Goal: Entertainment & Leisure: Consume media (video, audio)

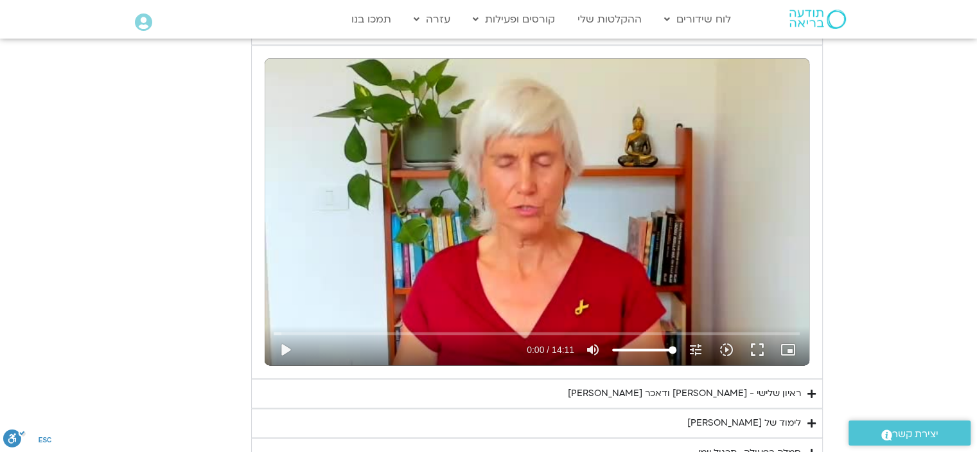
scroll to position [1727, 0]
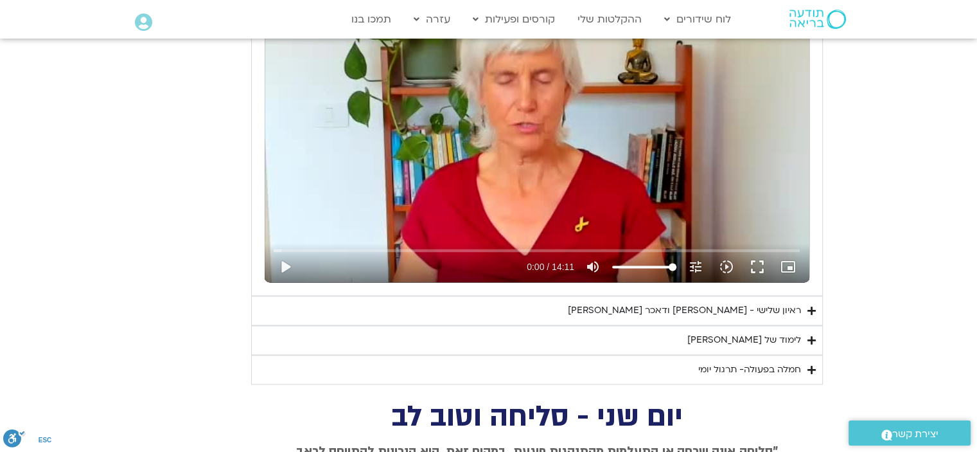
click at [722, 307] on div "ראיון שלישי - [PERSON_NAME] ודאכר [PERSON_NAME]" at bounding box center [684, 310] width 233 height 15
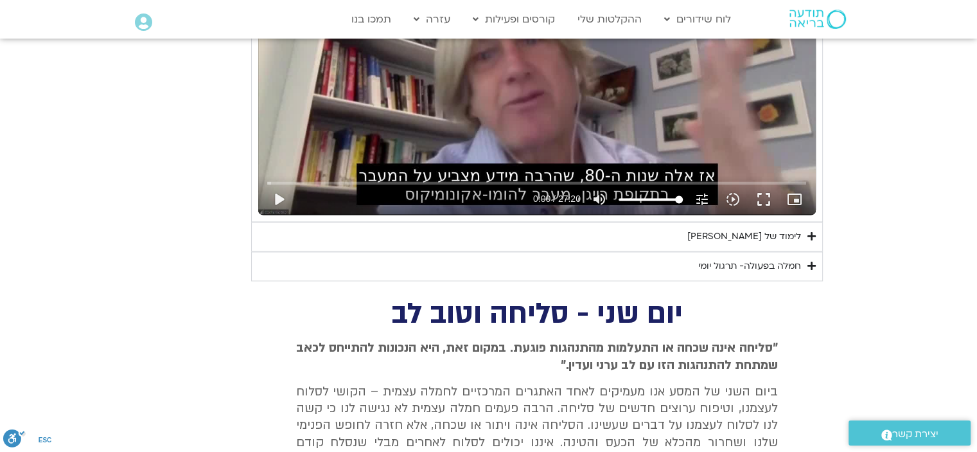
scroll to position [2177, 0]
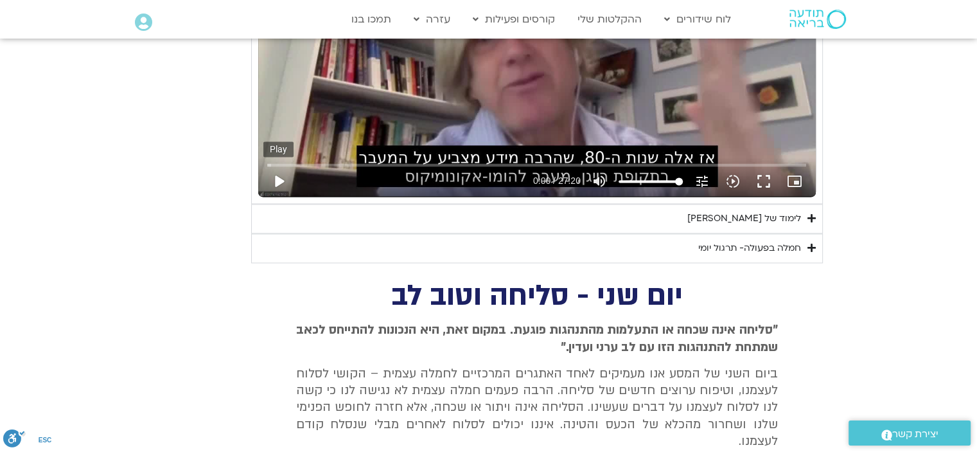
click at [280, 177] on button "play_arrow" at bounding box center [278, 181] width 31 height 31
type input "3.068669"
type input "36.2357954545455"
type input "3.202225"
type input "36.2357954545455"
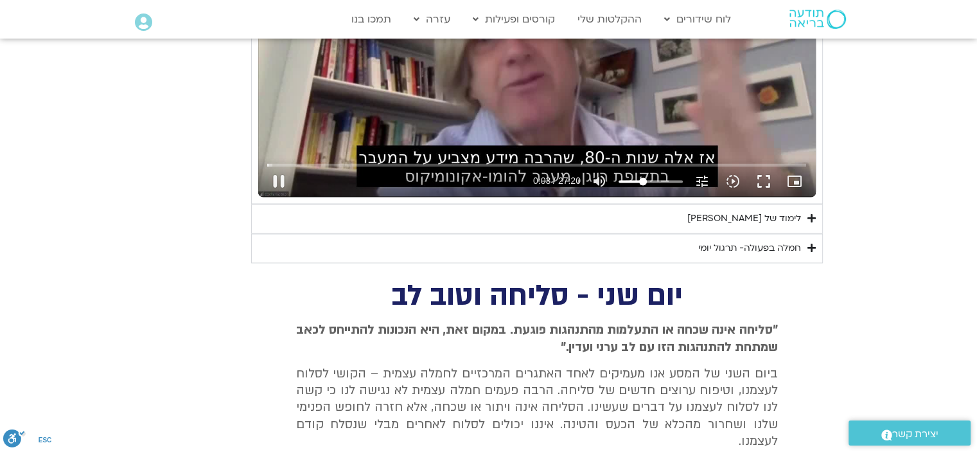
click at [643, 177] on input "Volume" at bounding box center [651, 181] width 64 height 8
type input "4.383184"
type input "18.0539772727273"
type input "4.517868"
type input "18.0539772727273"
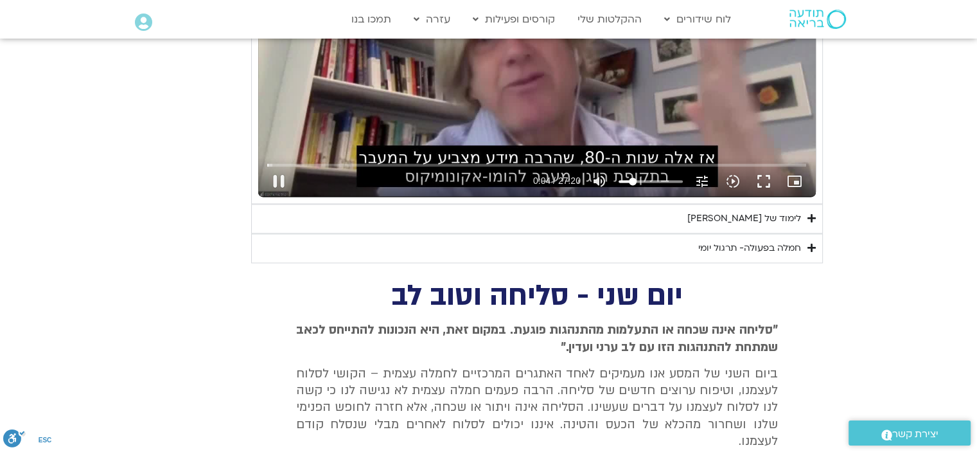
click at [632, 177] on input "Volume" at bounding box center [651, 181] width 64 height 8
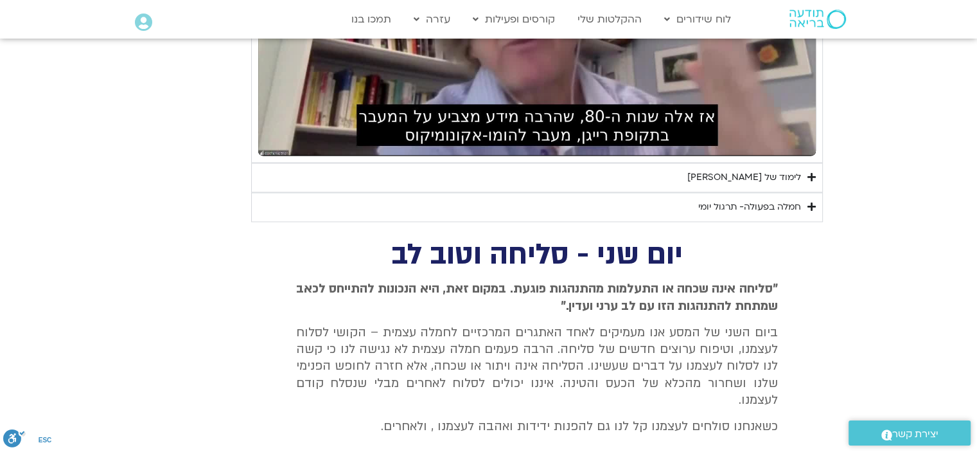
scroll to position [2241, 0]
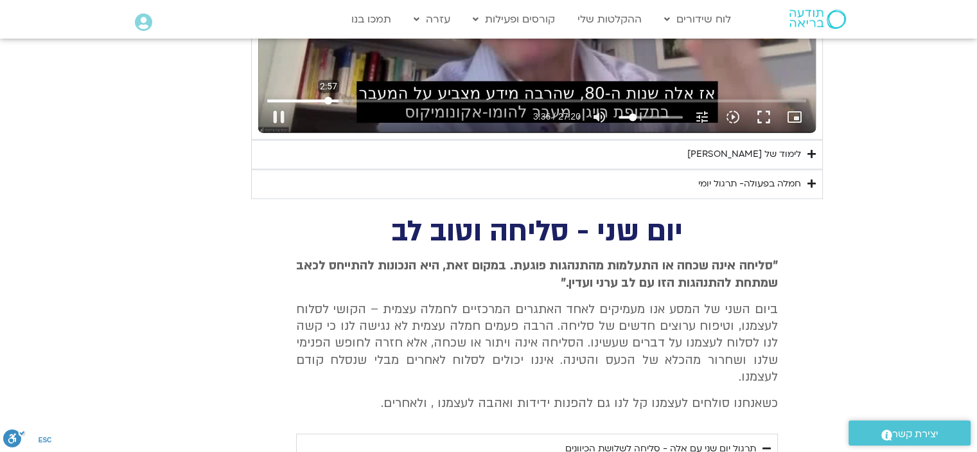
click at [328, 96] on input "Seek" at bounding box center [536, 100] width 539 height 8
click at [316, 97] on input "Seek" at bounding box center [536, 100] width 539 height 8
click at [279, 109] on button "pause" at bounding box center [278, 117] width 31 height 31
drag, startPoint x: 280, startPoint y: 112, endPoint x: 311, endPoint y: 138, distance: 40.2
click at [283, 115] on button "play_arrow" at bounding box center [278, 117] width 31 height 31
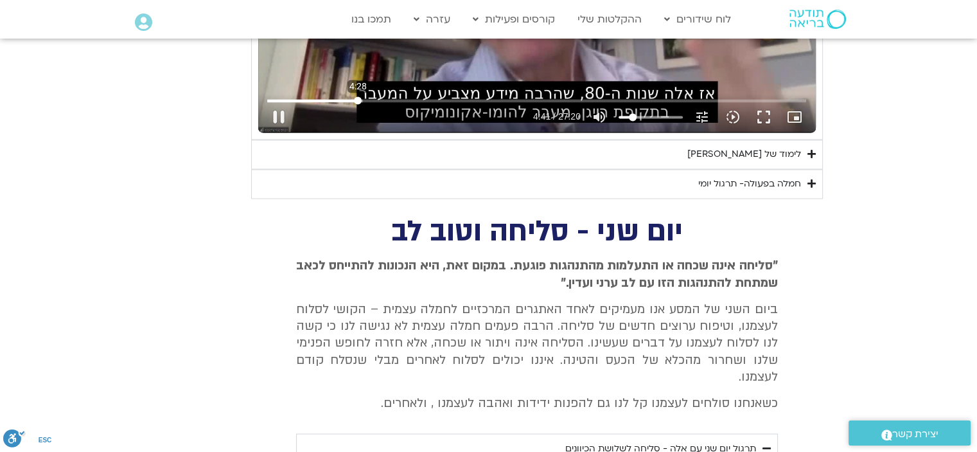
click at [357, 97] on input "Seek" at bounding box center [536, 100] width 539 height 8
click at [360, 98] on input "Seek" at bounding box center [536, 100] width 539 height 8
click at [362, 97] on input "Seek" at bounding box center [536, 100] width 539 height 8
click at [346, 97] on input "Seek" at bounding box center [536, 100] width 539 height 8
click at [281, 112] on button "pause" at bounding box center [278, 117] width 31 height 31
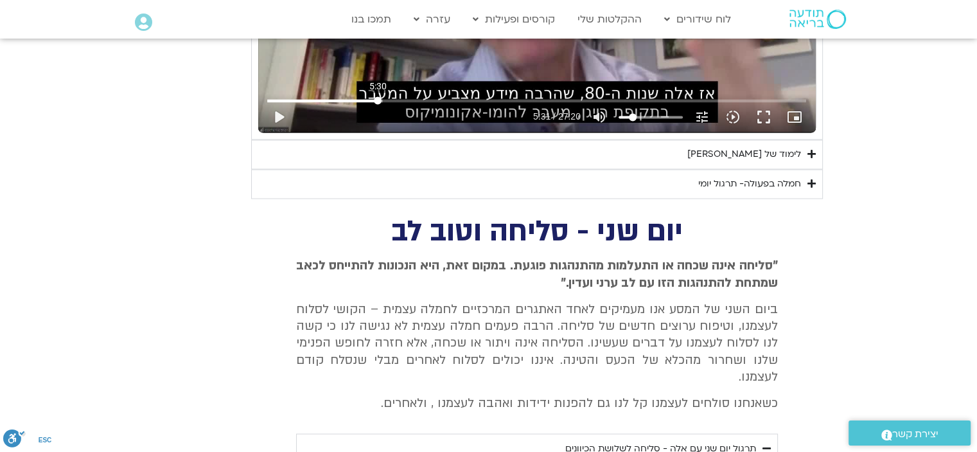
click at [378, 96] on input "Seek" at bounding box center [536, 100] width 539 height 8
click at [283, 115] on button "play_arrow" at bounding box center [278, 117] width 31 height 31
click at [278, 110] on button "pause" at bounding box center [278, 117] width 31 height 31
click at [276, 113] on button "play_arrow" at bounding box center [278, 117] width 31 height 31
click at [276, 112] on button "pause" at bounding box center [278, 117] width 31 height 31
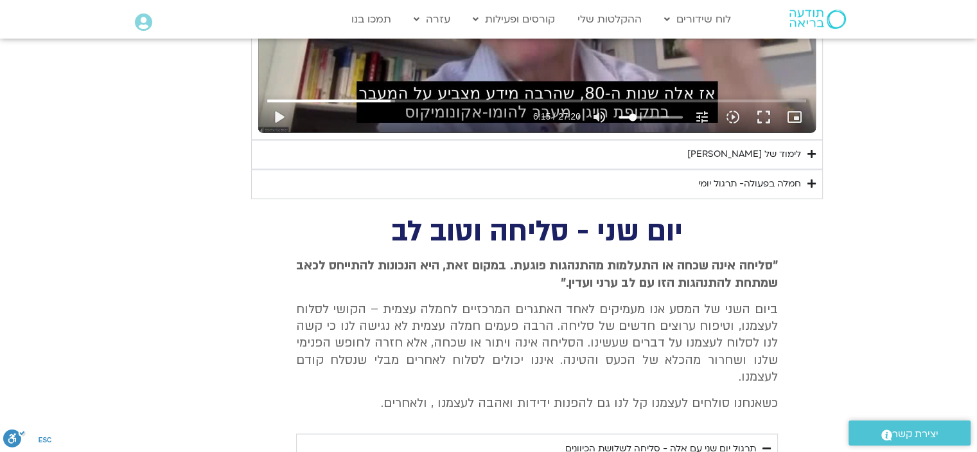
drag, startPoint x: 274, startPoint y: 114, endPoint x: 286, endPoint y: 146, distance: 34.1
click at [274, 114] on button "play_arrow" at bounding box center [278, 117] width 31 height 31
click at [279, 117] on button "pause" at bounding box center [278, 117] width 31 height 31
click at [280, 110] on button "play_arrow" at bounding box center [278, 117] width 31 height 31
click at [276, 114] on button "pause" at bounding box center [278, 117] width 31 height 31
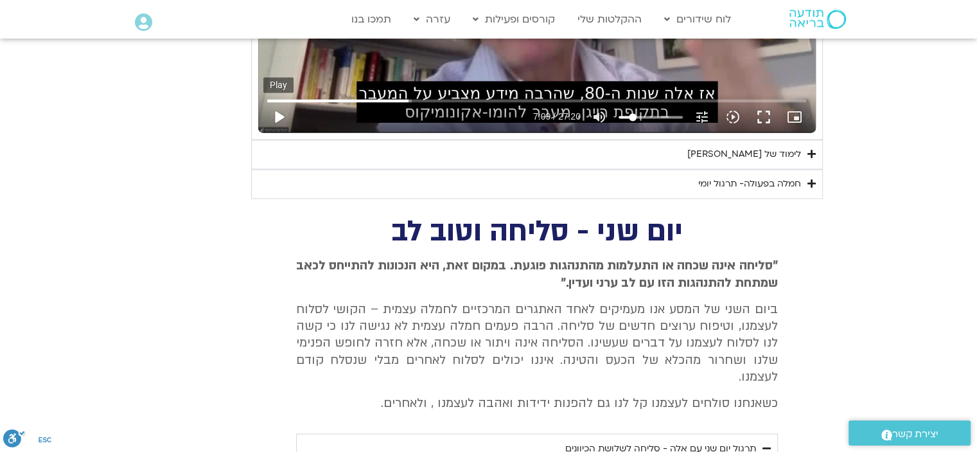
drag, startPoint x: 280, startPoint y: 114, endPoint x: 278, endPoint y: 125, distance: 10.6
click at [280, 114] on button "play_arrow" at bounding box center [278, 117] width 31 height 31
click at [276, 113] on button "pause" at bounding box center [278, 117] width 31 height 31
click at [278, 112] on button "play_arrow" at bounding box center [278, 117] width 31 height 31
click at [285, 110] on button "pause" at bounding box center [278, 117] width 31 height 31
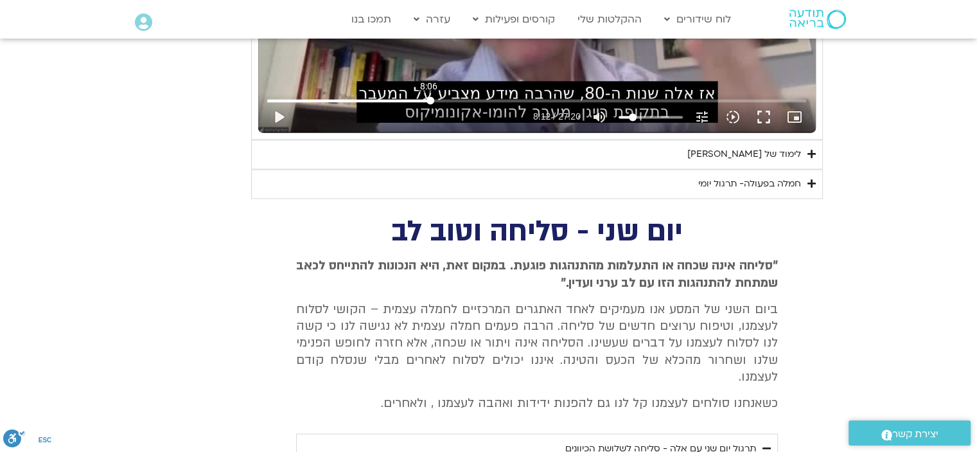
click at [429, 97] on input "Seek" at bounding box center [536, 100] width 539 height 8
click at [290, 112] on button "play_arrow" at bounding box center [278, 117] width 31 height 31
click at [429, 96] on input "Seek" at bounding box center [536, 100] width 539 height 8
click at [266, 110] on button "pause" at bounding box center [278, 117] width 31 height 31
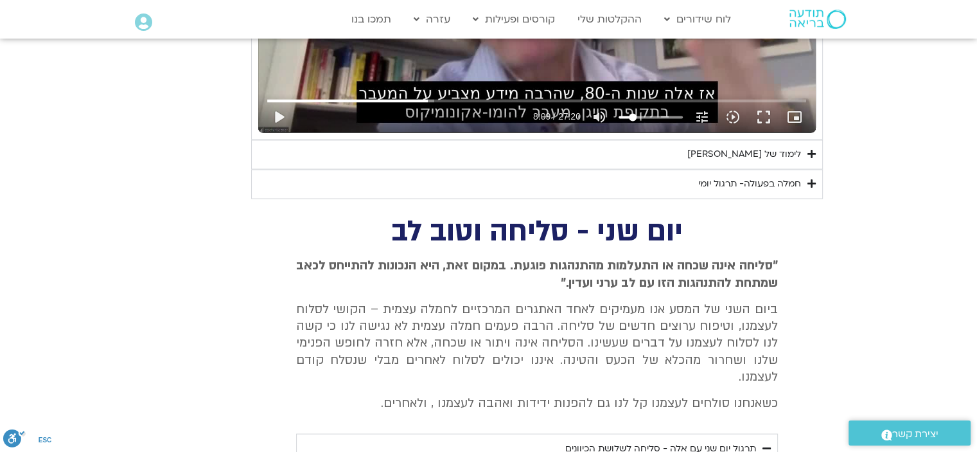
drag, startPoint x: 275, startPoint y: 112, endPoint x: 303, endPoint y: 178, distance: 71.4
click at [276, 112] on button "play_arrow" at bounding box center [278, 117] width 31 height 31
drag, startPoint x: 277, startPoint y: 116, endPoint x: 345, endPoint y: 195, distance: 104.3
click at [277, 115] on button "pause" at bounding box center [278, 117] width 31 height 31
click at [278, 112] on button "play_arrow" at bounding box center [278, 117] width 31 height 31
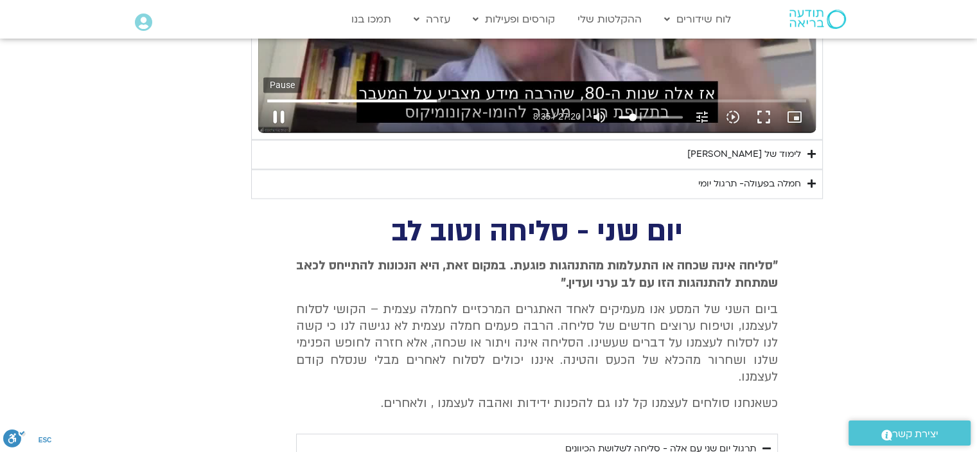
click at [271, 111] on button "pause" at bounding box center [278, 117] width 31 height 31
click at [276, 114] on button "play_arrow" at bounding box center [278, 117] width 31 height 31
drag, startPoint x: 280, startPoint y: 111, endPoint x: 285, endPoint y: 118, distance: 8.9
click at [281, 113] on button "pause" at bounding box center [278, 117] width 31 height 31
click at [274, 109] on button "play_arrow" at bounding box center [278, 117] width 31 height 31
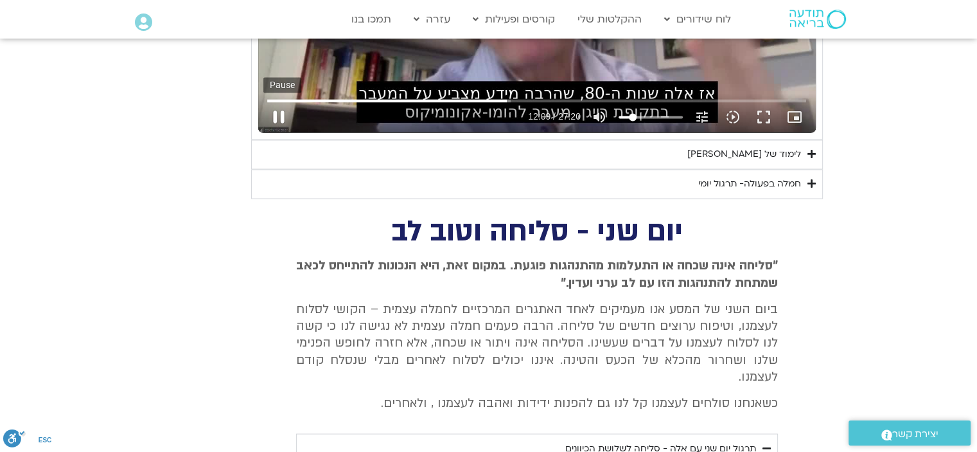
click at [278, 115] on button "pause" at bounding box center [278, 117] width 31 height 31
drag, startPoint x: 280, startPoint y: 114, endPoint x: 289, endPoint y: 172, distance: 58.5
click at [280, 114] on button "play_arrow" at bounding box center [278, 117] width 31 height 31
click at [280, 117] on button "pause" at bounding box center [278, 117] width 31 height 31
click at [276, 108] on button "play_arrow" at bounding box center [278, 117] width 31 height 31
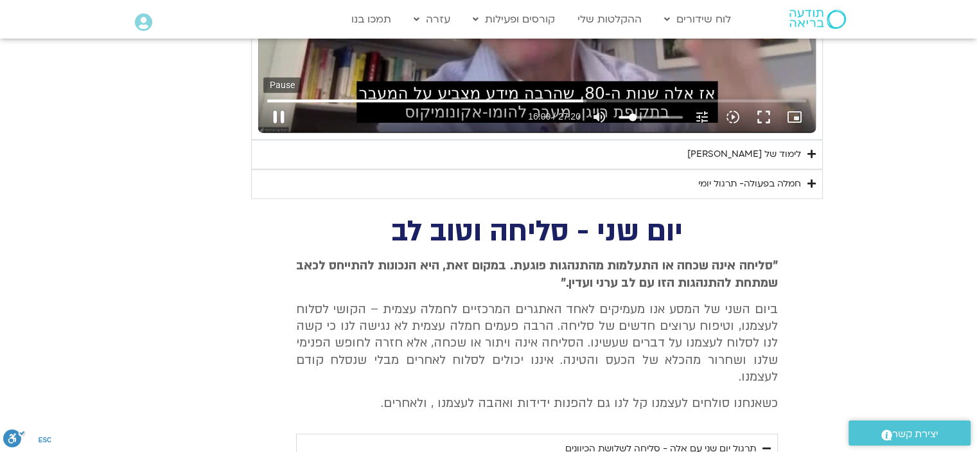
click at [276, 112] on button "pause" at bounding box center [278, 117] width 31 height 31
click at [280, 111] on button "play_arrow" at bounding box center [278, 117] width 31 height 31
click at [276, 111] on button "pause" at bounding box center [278, 117] width 31 height 31
click at [278, 118] on button "play_arrow" at bounding box center [278, 117] width 31 height 31
click at [280, 112] on button "pause" at bounding box center [278, 117] width 31 height 31
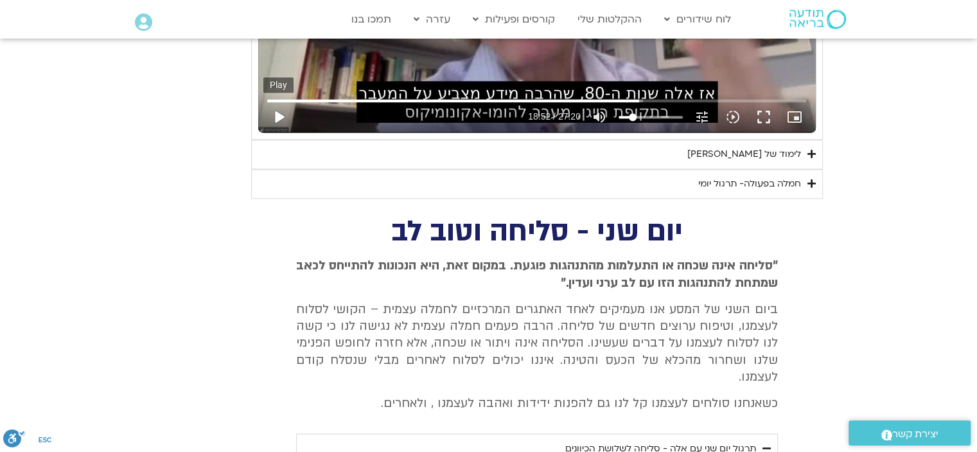
click at [280, 112] on button "play_arrow" at bounding box center [278, 117] width 31 height 31
click at [277, 110] on button "pause" at bounding box center [278, 117] width 31 height 31
click at [281, 112] on button "play_arrow" at bounding box center [278, 117] width 31 height 31
click at [274, 109] on button "pause" at bounding box center [278, 117] width 31 height 31
click at [283, 110] on button "play_arrow" at bounding box center [278, 117] width 31 height 31
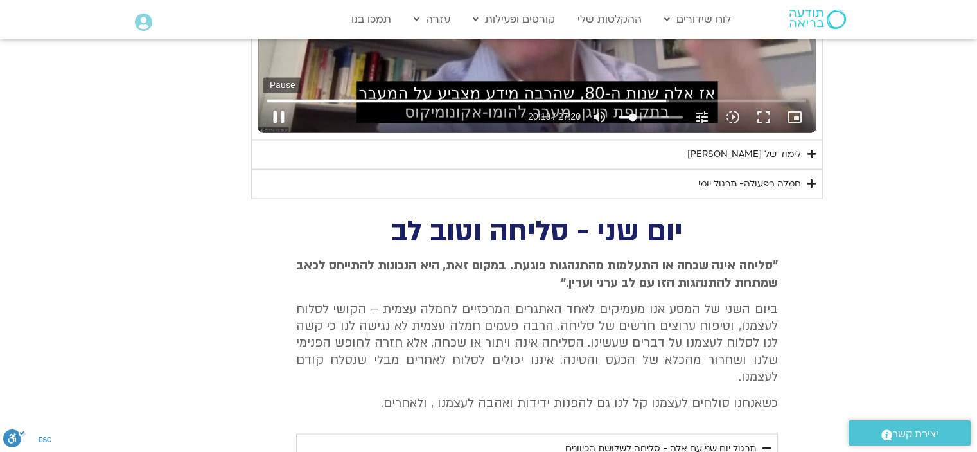
click at [283, 116] on button "pause" at bounding box center [278, 117] width 31 height 31
click at [274, 107] on button "play_arrow" at bounding box center [278, 117] width 31 height 31
click at [284, 113] on button "pause" at bounding box center [278, 117] width 31 height 31
click at [280, 109] on button "play_arrow" at bounding box center [278, 117] width 31 height 31
drag, startPoint x: 281, startPoint y: 115, endPoint x: 277, endPoint y: 123, distance: 8.9
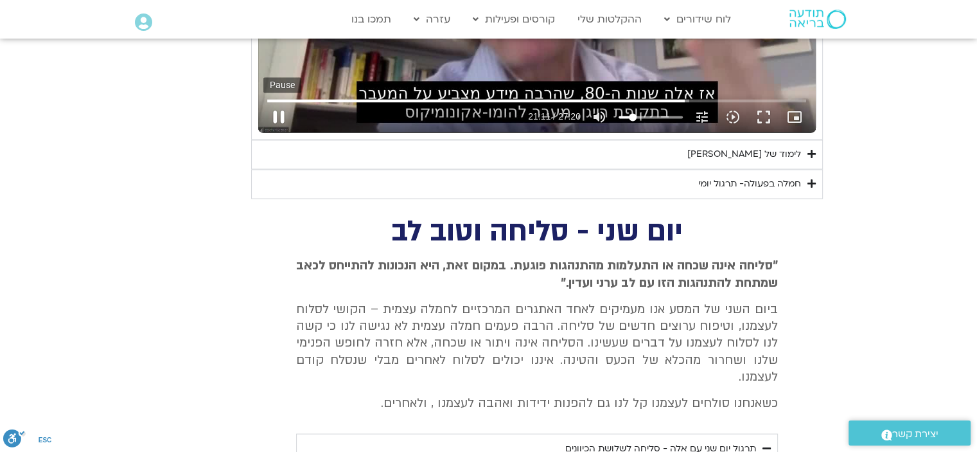
click at [281, 115] on button "pause" at bounding box center [278, 117] width 31 height 31
click at [278, 117] on button "play_arrow" at bounding box center [278, 117] width 31 height 31
click at [278, 115] on button "pause" at bounding box center [278, 117] width 31 height 31
drag, startPoint x: 280, startPoint y: 109, endPoint x: 306, endPoint y: 150, distance: 49.4
click at [280, 109] on button "play_arrow" at bounding box center [278, 117] width 31 height 31
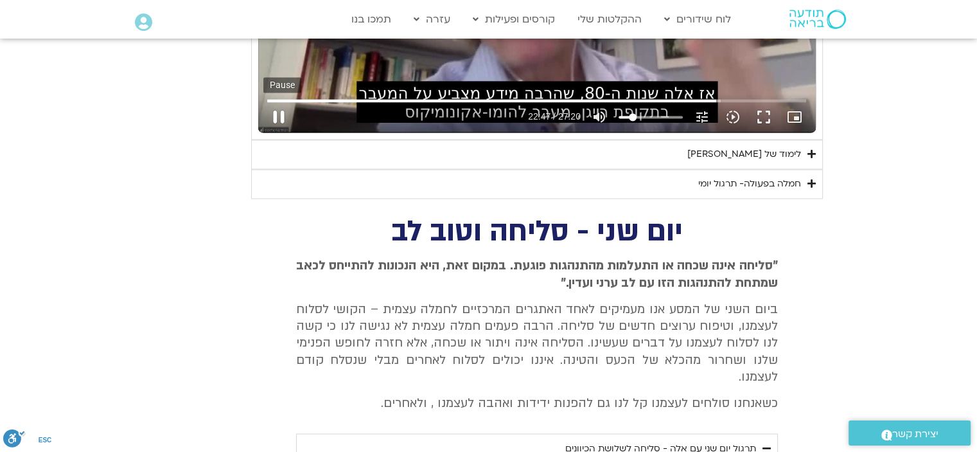
drag, startPoint x: 275, startPoint y: 112, endPoint x: 278, endPoint y: 119, distance: 7.5
click at [277, 114] on button "pause" at bounding box center [278, 117] width 31 height 31
drag, startPoint x: 285, startPoint y: 109, endPoint x: 290, endPoint y: 123, distance: 14.4
click at [285, 110] on button "play_arrow" at bounding box center [278, 117] width 31 height 31
click at [286, 112] on button "pause" at bounding box center [278, 117] width 31 height 31
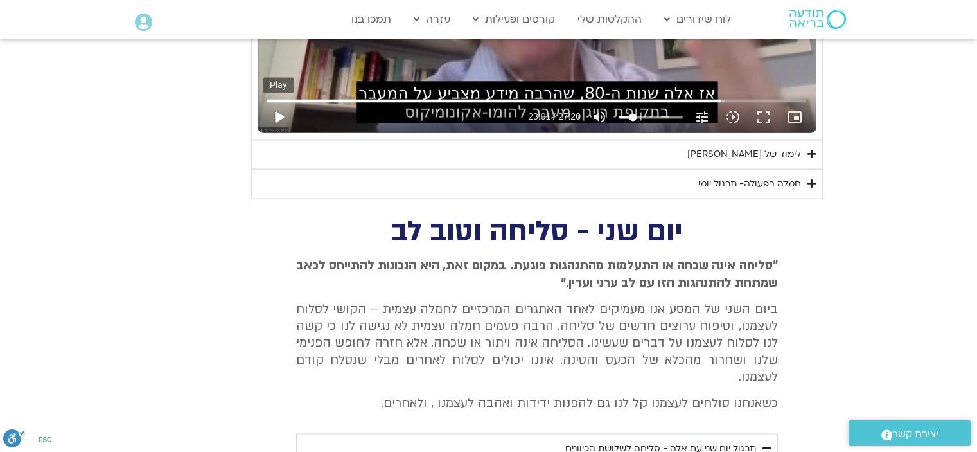
click at [283, 119] on button "play_arrow" at bounding box center [278, 117] width 31 height 31
click at [282, 112] on button "pause" at bounding box center [278, 117] width 31 height 31
type input "1617.286745"
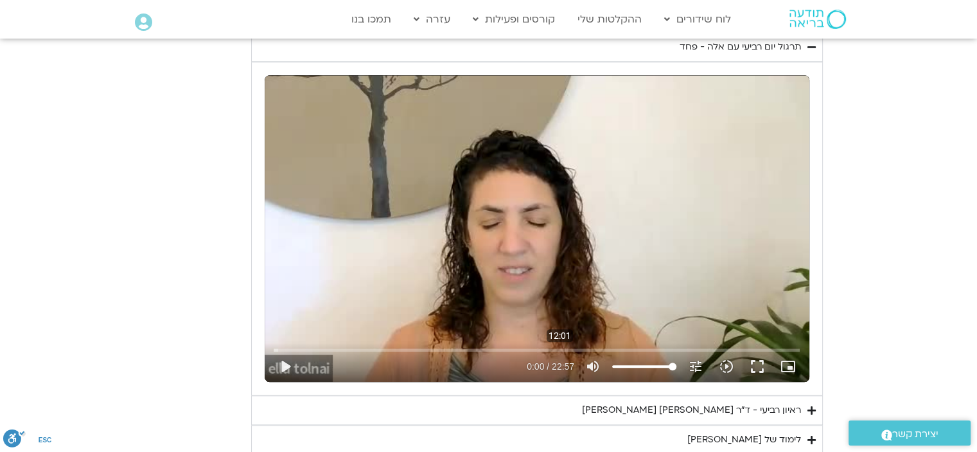
scroll to position [1085, 0]
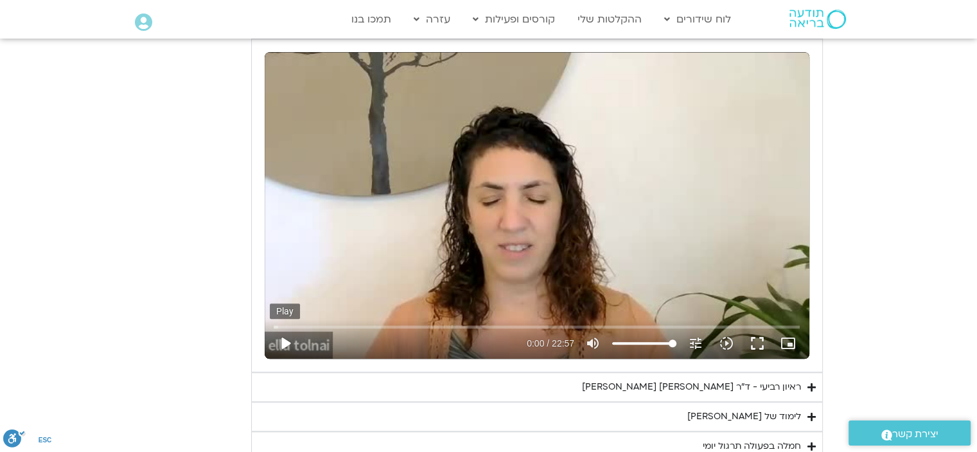
click at [288, 344] on button "play_arrow" at bounding box center [285, 343] width 31 height 31
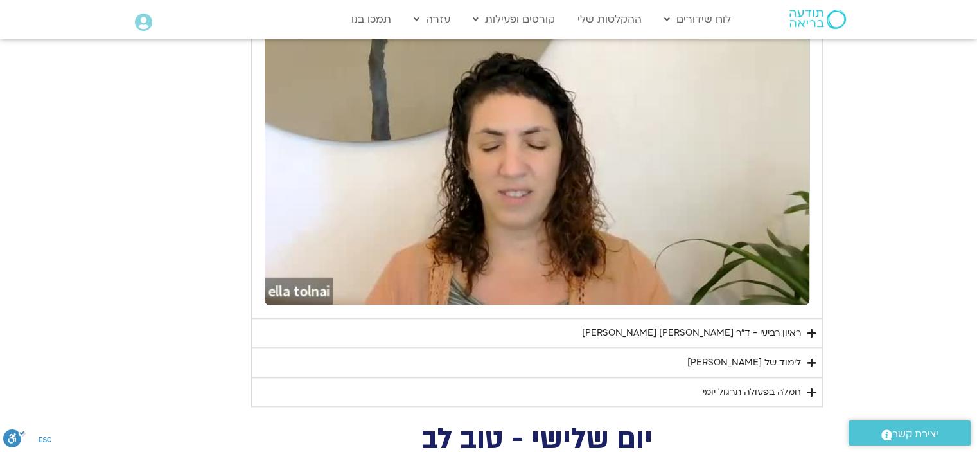
scroll to position [1277, 0]
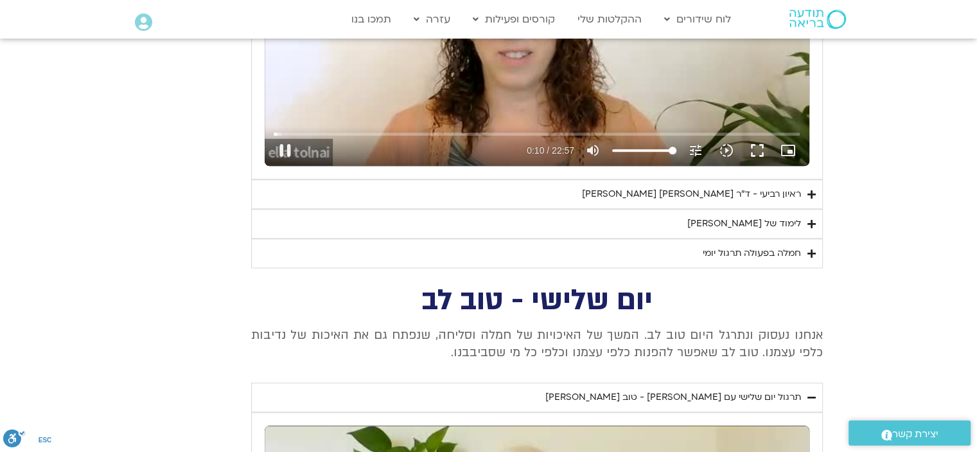
type input "10.161021"
type input "41.9176136363636"
type input "10.292741"
type input "41.9176136363636"
click at [640, 148] on input "Volume" at bounding box center [644, 151] width 64 height 8
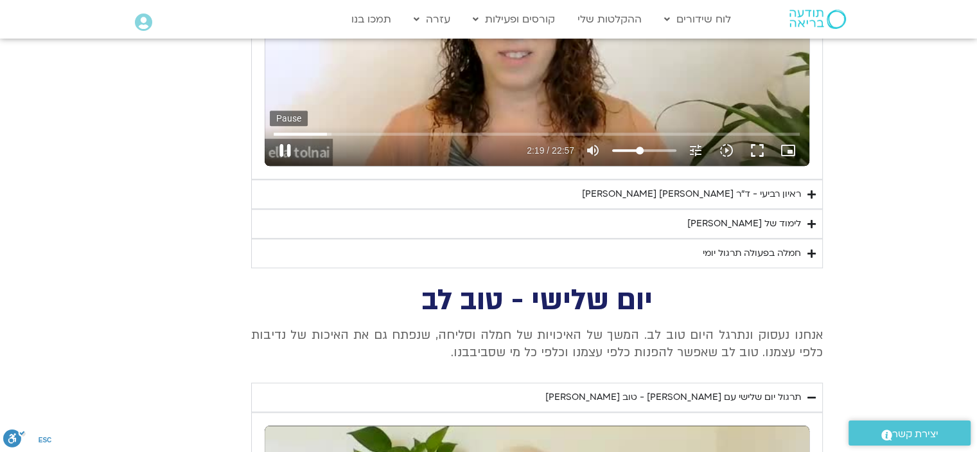
click at [280, 152] on button "pause" at bounding box center [285, 150] width 31 height 31
drag, startPoint x: 278, startPoint y: 145, endPoint x: 491, endPoint y: 335, distance: 285.3
click at [280, 145] on button "play_arrow" at bounding box center [285, 150] width 31 height 31
drag, startPoint x: 283, startPoint y: 145, endPoint x: 307, endPoint y: 174, distance: 37.5
click at [287, 148] on button "pause" at bounding box center [285, 150] width 31 height 31
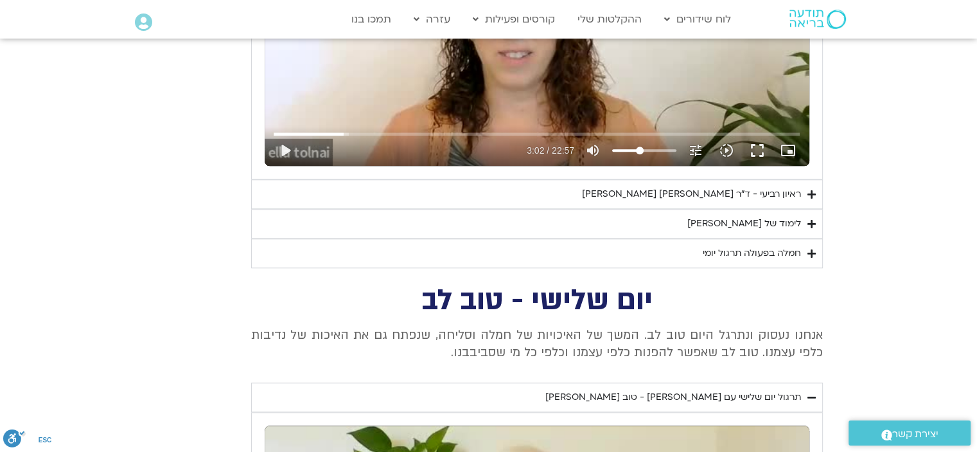
drag, startPoint x: 283, startPoint y: 148, endPoint x: 306, endPoint y: 168, distance: 30.0
click at [283, 148] on button "play_arrow" at bounding box center [285, 150] width 31 height 31
click at [339, 130] on input "Seek" at bounding box center [537, 134] width 526 height 8
drag, startPoint x: 283, startPoint y: 145, endPoint x: 582, endPoint y: 397, distance: 390.8
click at [284, 145] on button "pause" at bounding box center [285, 150] width 31 height 31
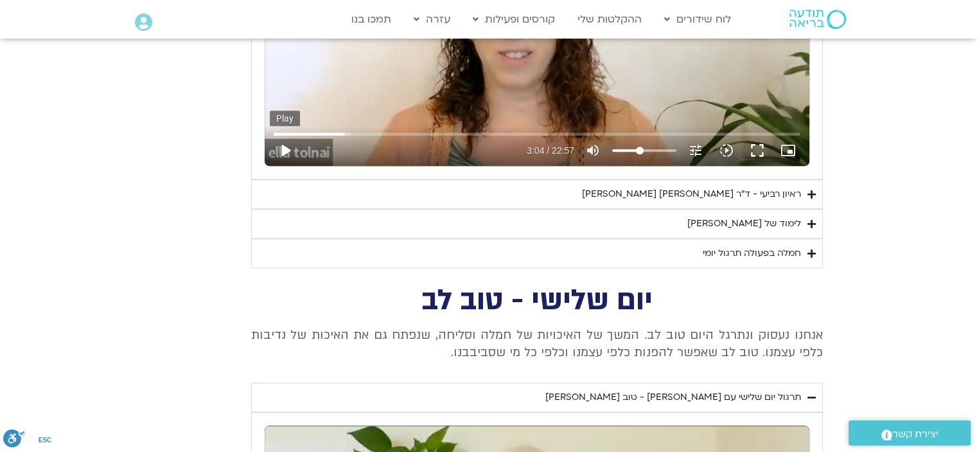
drag, startPoint x: 283, startPoint y: 146, endPoint x: 288, endPoint y: 163, distance: 18.1
click at [283, 146] on button "play_arrow" at bounding box center [285, 150] width 31 height 31
click at [286, 143] on button "pause" at bounding box center [285, 150] width 31 height 31
click at [287, 149] on button "play_arrow" at bounding box center [285, 150] width 31 height 31
click at [360, 133] on input "Seek" at bounding box center [537, 134] width 526 height 8
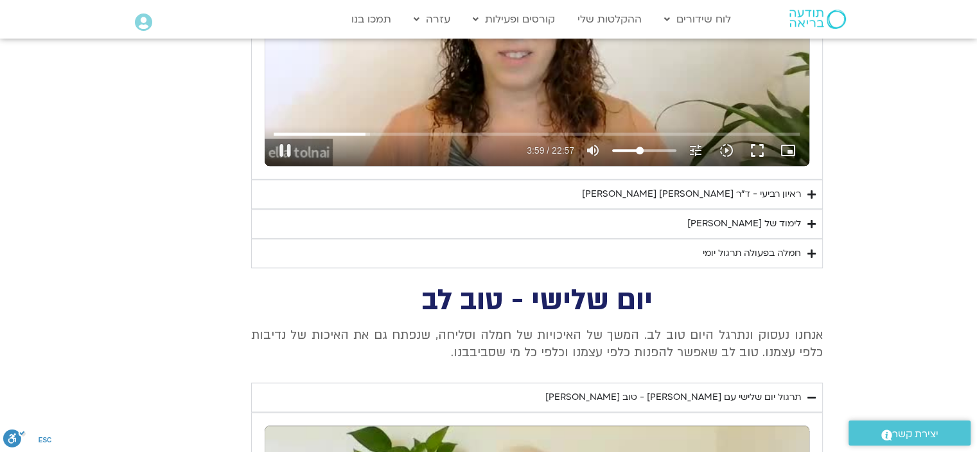
drag, startPoint x: 288, startPoint y: 151, endPoint x: 427, endPoint y: 269, distance: 182.4
click at [302, 170] on div "נא להזין כתובת אימייל כדי לצפות בסרטון. אני מאשר/ת קבלת מידע למייל ולנייד צפייה…" at bounding box center [537, 12] width 545 height 319
click at [285, 145] on button "pause" at bounding box center [285, 150] width 31 height 31
click at [285, 149] on button "play_arrow" at bounding box center [285, 150] width 31 height 31
click at [292, 144] on button "pause" at bounding box center [285, 150] width 31 height 31
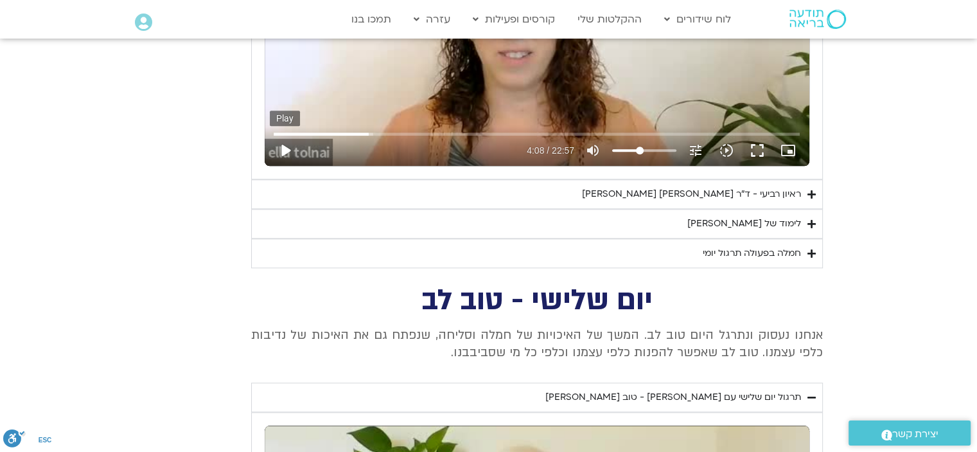
drag, startPoint x: 283, startPoint y: 143, endPoint x: 298, endPoint y: 150, distance: 16.4
click at [287, 145] on button "play_arrow" at bounding box center [285, 150] width 31 height 31
drag, startPoint x: 284, startPoint y: 148, endPoint x: 321, endPoint y: 187, distance: 53.6
click at [292, 159] on button "pause" at bounding box center [285, 150] width 31 height 31
click at [285, 147] on button "play_arrow" at bounding box center [285, 150] width 31 height 31
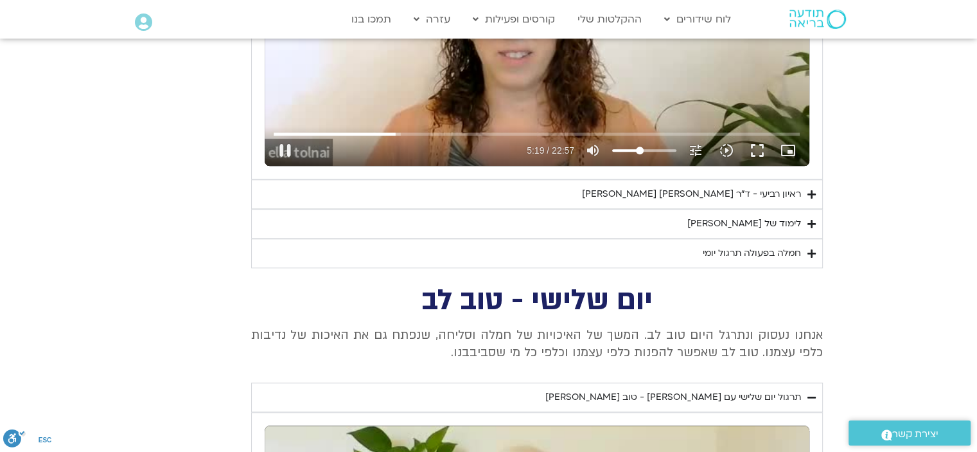
drag, startPoint x: 283, startPoint y: 148, endPoint x: 306, endPoint y: 165, distance: 28.5
click at [285, 150] on button "pause" at bounding box center [285, 150] width 31 height 31
drag, startPoint x: 290, startPoint y: 152, endPoint x: 292, endPoint y: 161, distance: 9.8
click at [289, 152] on button "play_arrow" at bounding box center [285, 150] width 31 height 31
drag, startPoint x: 286, startPoint y: 141, endPoint x: 286, endPoint y: 155, distance: 14.1
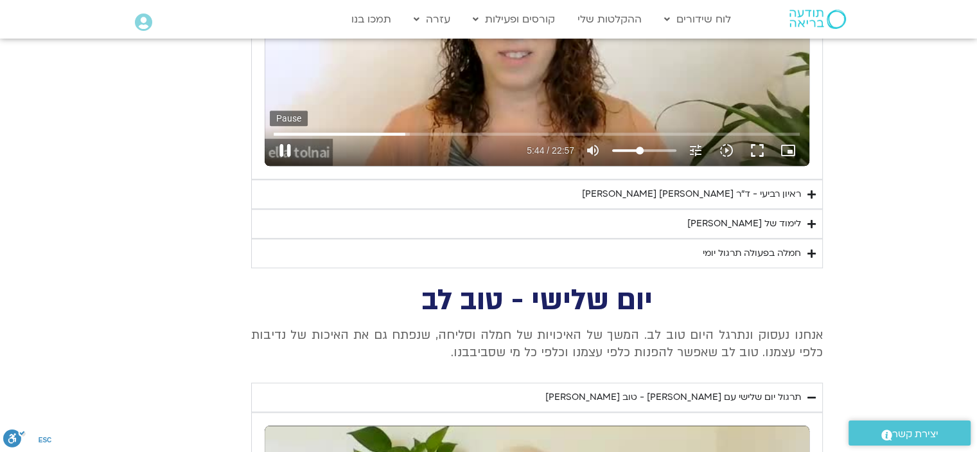
click at [286, 143] on button "pause" at bounding box center [285, 150] width 31 height 31
click at [287, 152] on button "play_arrow" at bounding box center [285, 150] width 31 height 31
click at [404, 131] on input "Seek" at bounding box center [537, 134] width 526 height 8
click at [406, 132] on input "Seek" at bounding box center [537, 134] width 526 height 8
click at [414, 134] on input "Seek" at bounding box center [537, 134] width 526 height 8
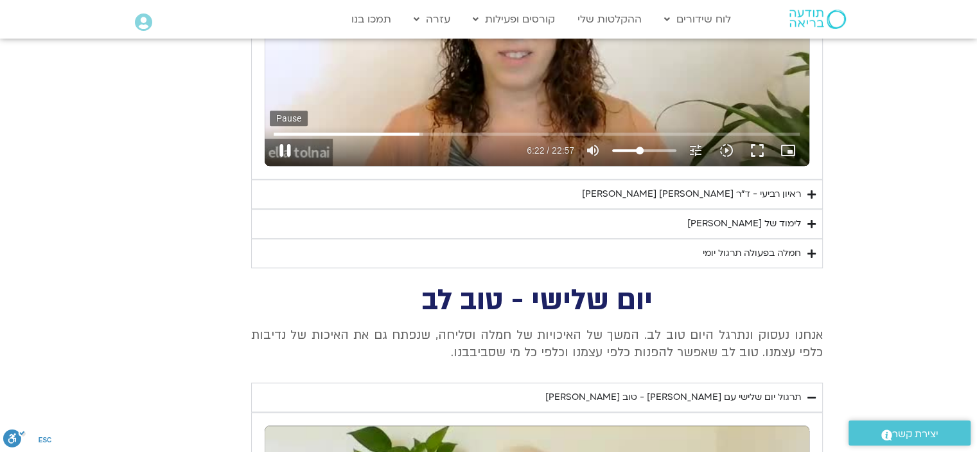
drag, startPoint x: 282, startPoint y: 151, endPoint x: 288, endPoint y: 159, distance: 9.6
click at [285, 151] on button "pause" at bounding box center [285, 150] width 31 height 31
drag, startPoint x: 285, startPoint y: 148, endPoint x: 296, endPoint y: 166, distance: 21.0
click at [286, 150] on button "play_arrow" at bounding box center [285, 150] width 31 height 31
click at [283, 141] on button "pause" at bounding box center [285, 150] width 31 height 31
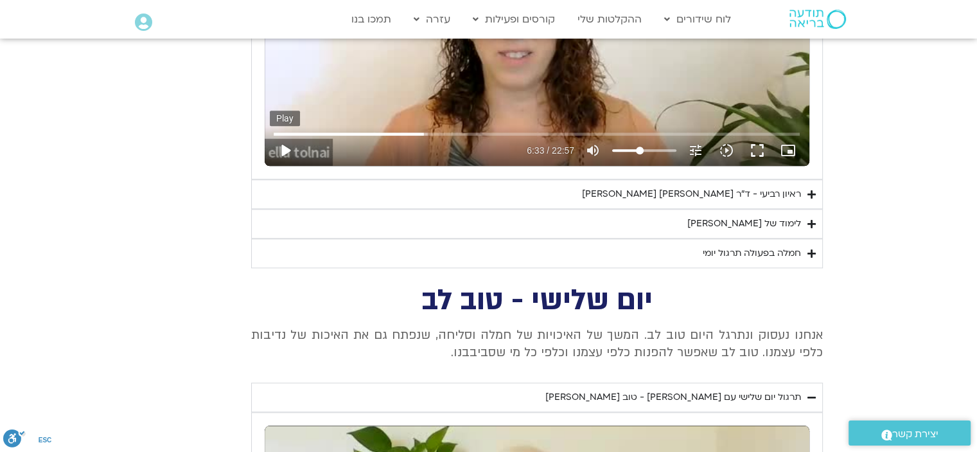
click at [279, 148] on button "play_arrow" at bounding box center [285, 150] width 31 height 31
click at [432, 136] on input "Seek" at bounding box center [537, 134] width 526 height 8
click at [451, 132] on input "Seek" at bounding box center [537, 134] width 526 height 8
click at [444, 132] on input "Seek" at bounding box center [537, 134] width 526 height 8
click at [488, 133] on input "Seek" at bounding box center [537, 134] width 526 height 8
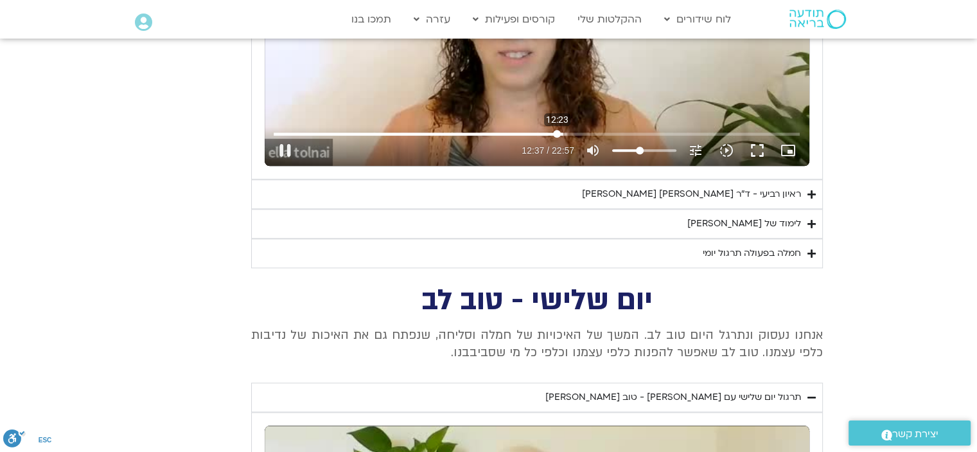
click at [557, 132] on input "Seek" at bounding box center [537, 134] width 526 height 8
click at [542, 134] on input "Seek" at bounding box center [537, 134] width 526 height 8
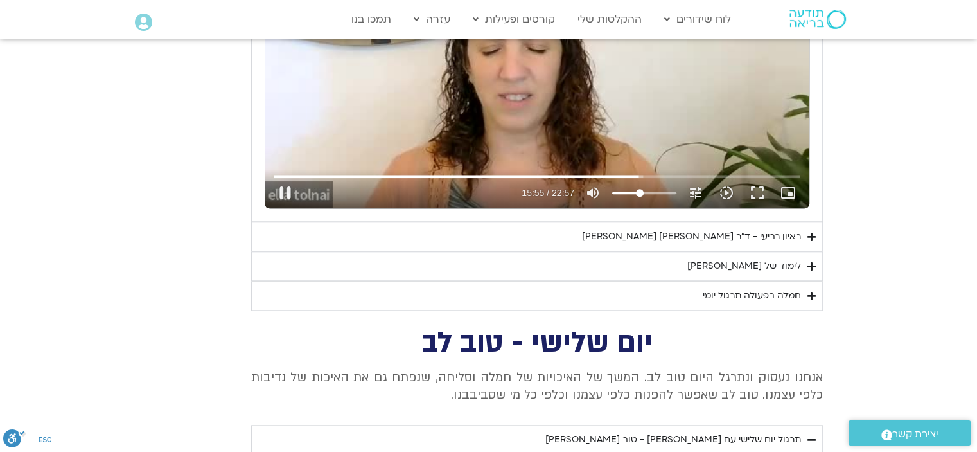
scroll to position [1213, 0]
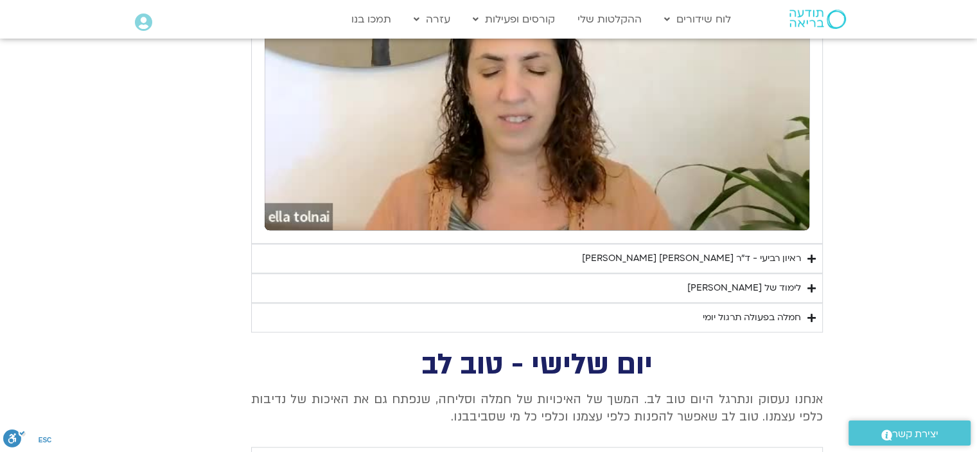
click at [864, 94] on section "יום רביעי - פחד השבוע שלנו מתחיל מהבסיס, תרגול של חמלה עצמית – נוכחת וקשובה בתו…" at bounding box center [488, 87] width 977 height 491
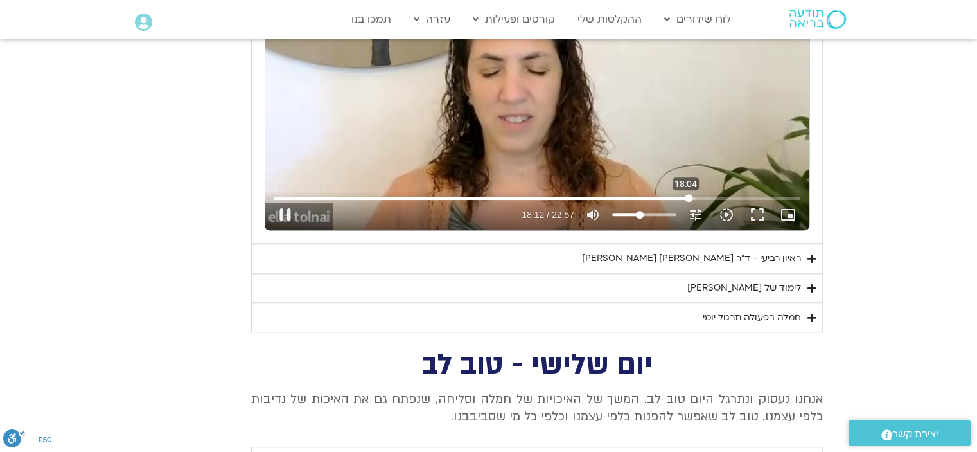
click at [686, 197] on input "Seek" at bounding box center [537, 198] width 526 height 8
click at [682, 195] on input "Seek" at bounding box center [537, 198] width 526 height 8
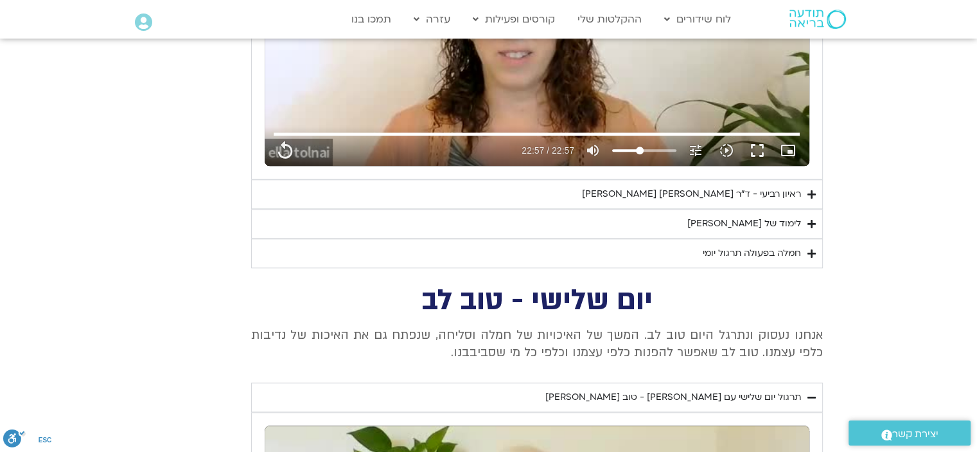
type input "1377.76"
